Goal: Task Accomplishment & Management: Complete application form

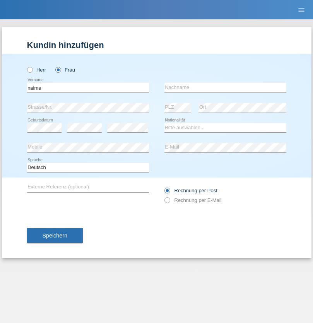
type input "naime"
click at [225, 87] on input "text" at bounding box center [225, 88] width 122 height 10
type input "llugiqi"
select select "CH"
radio input "true"
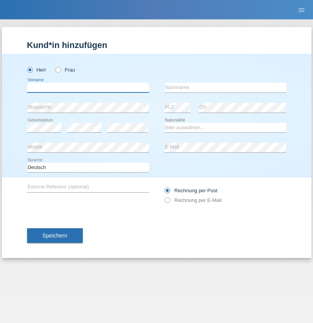
click at [88, 87] on input "text" at bounding box center [88, 88] width 122 height 10
type input "Risto"
click at [225, 87] on input "text" at bounding box center [225, 88] width 122 height 10
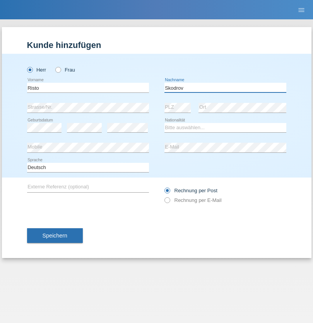
type input "Skodrov"
select select "CH"
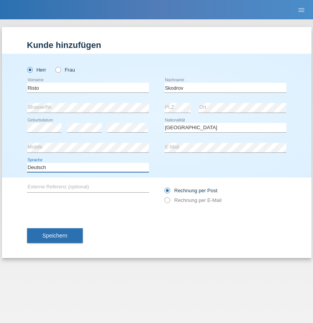
select select "en"
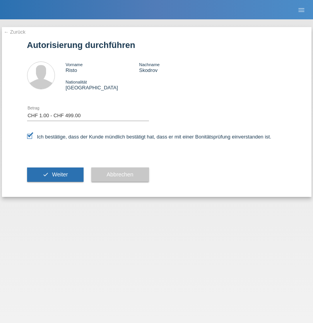
select select "1"
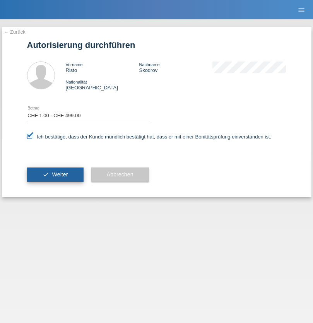
click at [55, 175] on span "Weiter" at bounding box center [60, 174] width 16 height 6
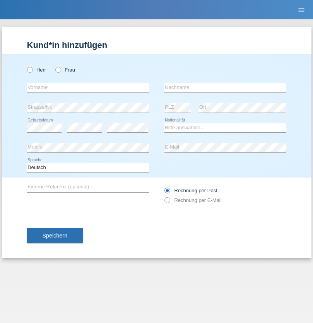
radio input "true"
click at [88, 87] on input "text" at bounding box center [88, 88] width 122 height 10
type input "Shanas"
click at [225, 87] on input "text" at bounding box center [225, 88] width 122 height 10
type input "Baranati"
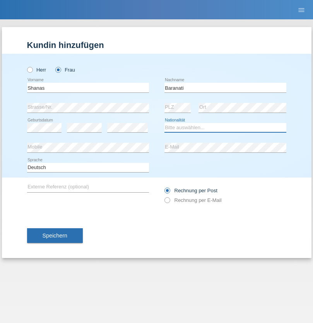
select select "CH"
radio input "true"
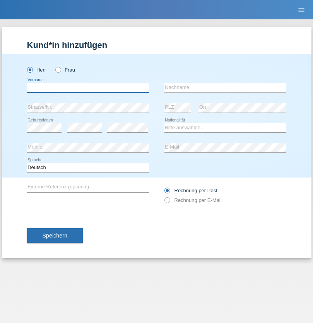
click at [88, 87] on input "text" at bounding box center [88, 88] width 122 height 10
type input "Zachariasz"
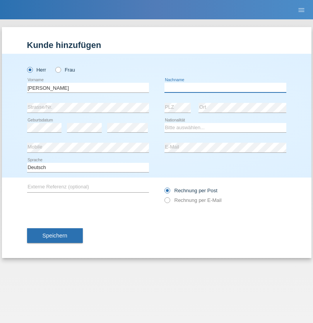
click at [225, 87] on input "text" at bounding box center [225, 88] width 122 height 10
type input "Komorowski"
select select "PL"
select select "C"
select select "11"
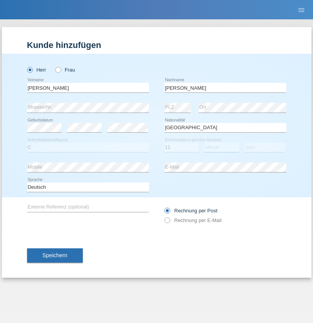
select select "01"
select select "2007"
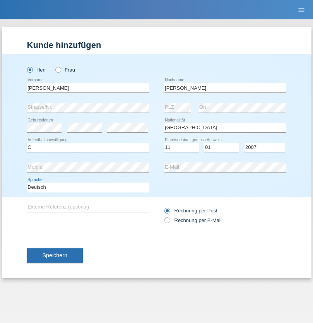
select select "en"
